Goal: Find specific page/section: Find specific page/section

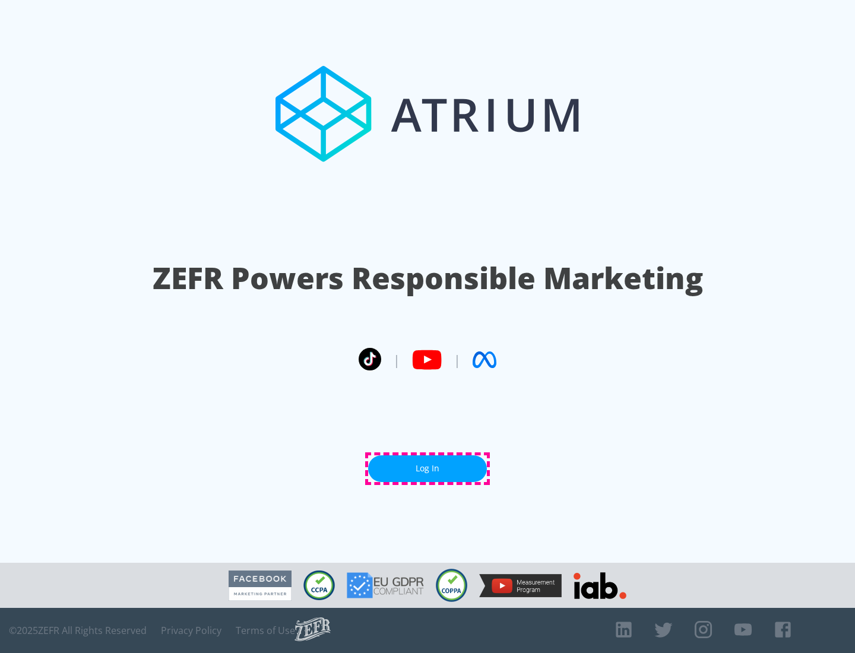
click at [428, 468] on link "Log In" at bounding box center [427, 468] width 119 height 27
